Goal: Transaction & Acquisition: Purchase product/service

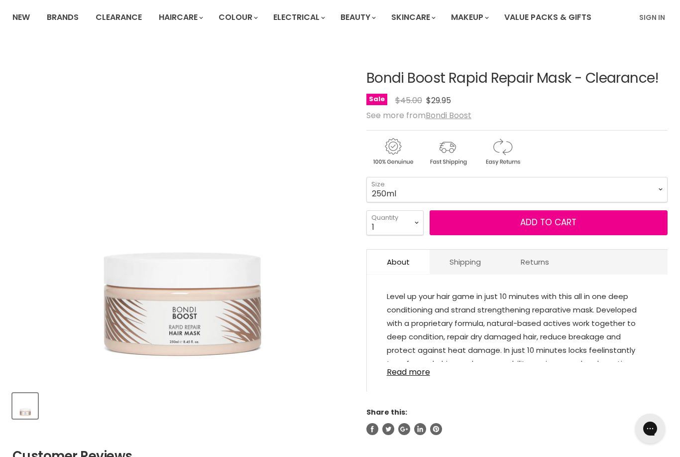
scroll to position [74, 0]
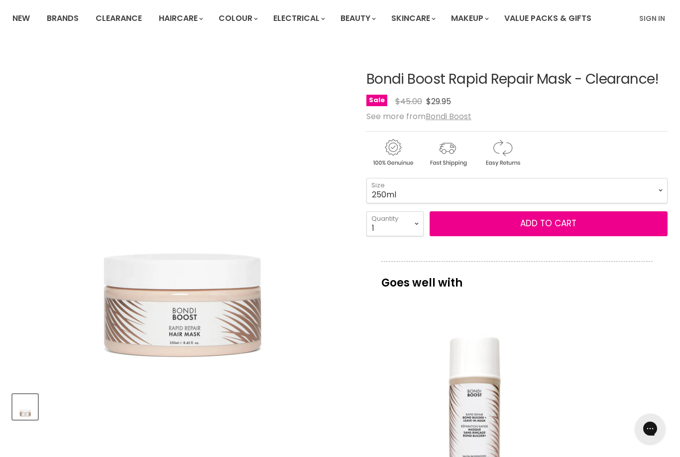
click at [495, 225] on button "Add to cart" at bounding box center [549, 223] width 238 height 25
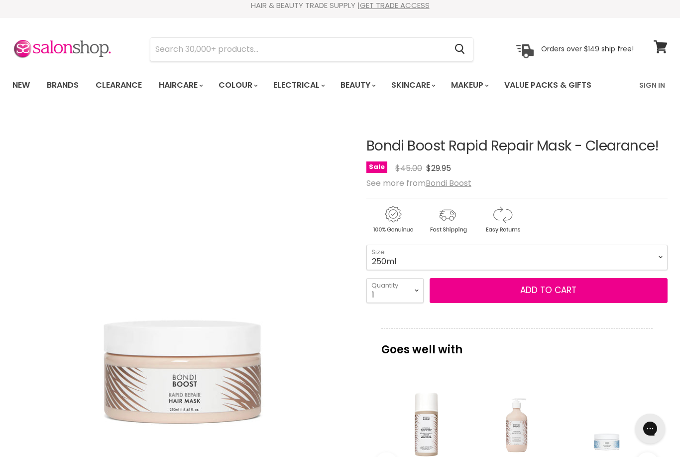
scroll to position [0, 0]
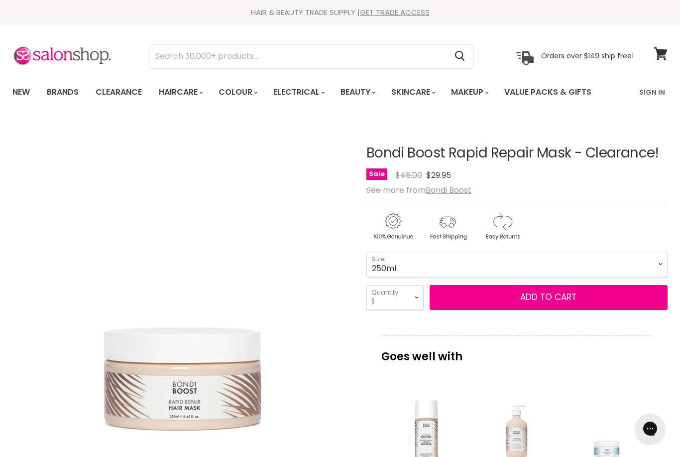
click at [466, 306] on button "Add to cart" at bounding box center [549, 297] width 238 height 25
click at [83, 54] on img at bounding box center [62, 56] width 100 height 21
click at [92, 0] on html "Skip to content HAIR & BEAUTY TRADE SUPPLY | GET TRADE ACCESS HAIR & BEAUTY TRA…" at bounding box center [340, 228] width 680 height 457
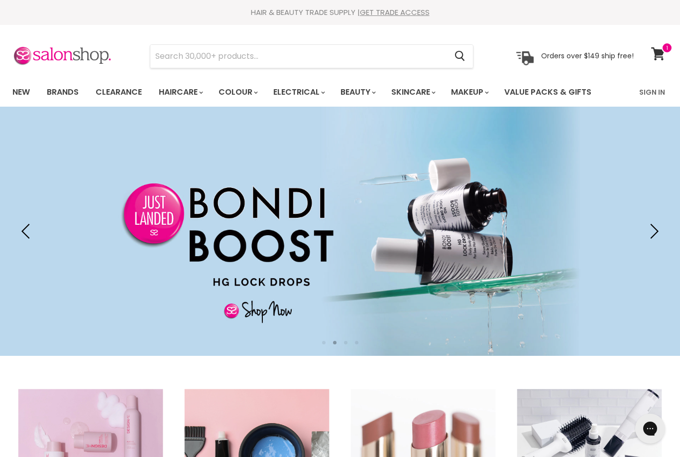
click at [660, 58] on icon at bounding box center [658, 53] width 14 height 13
